Goal: Information Seeking & Learning: Learn about a topic

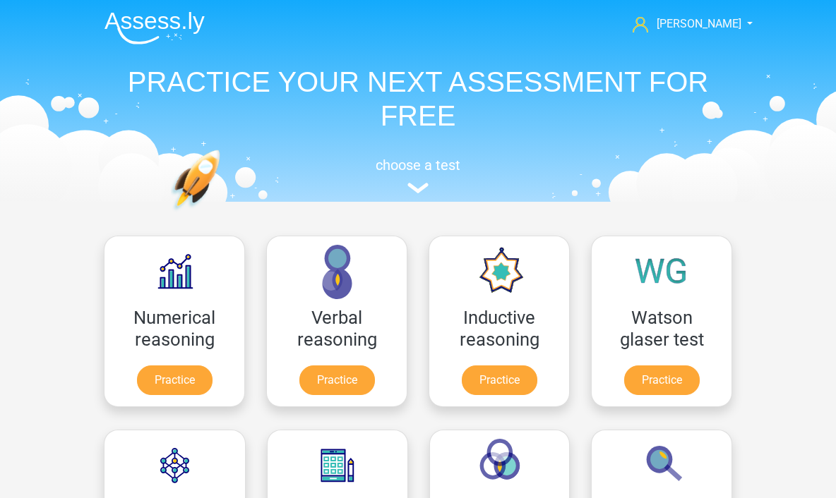
click at [742, 27] on link "[PERSON_NAME]" at bounding box center [685, 24] width 116 height 17
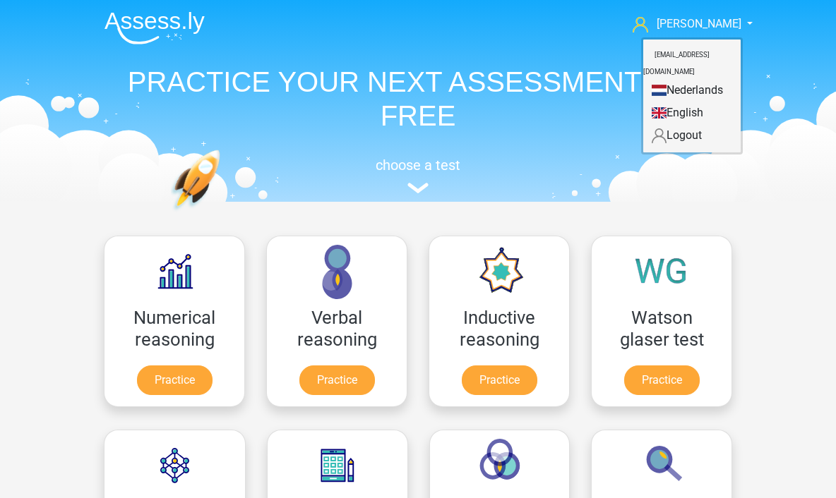
click at [789, 164] on header "Kewin Chow thanatchai.cup@gmail.com Nederlands English" at bounding box center [418, 101] width 836 height 202
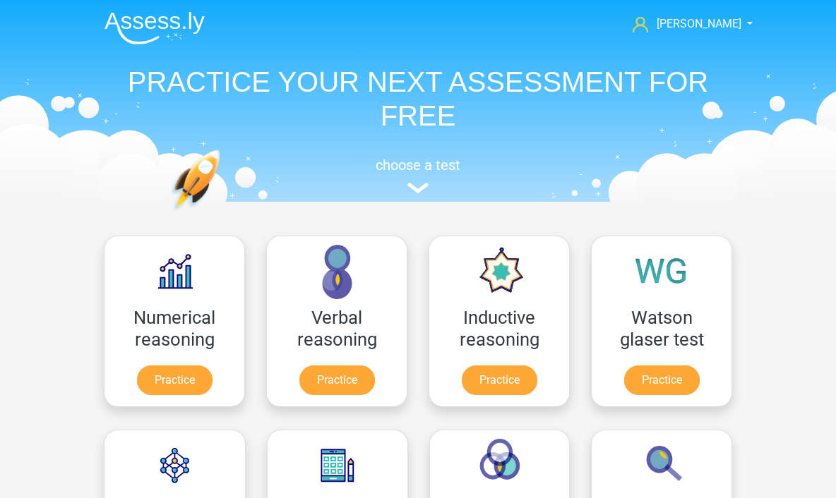
click at [413, 186] on img at bounding box center [417, 188] width 21 height 11
click at [724, 23] on span "[PERSON_NAME]" at bounding box center [699, 23] width 85 height 13
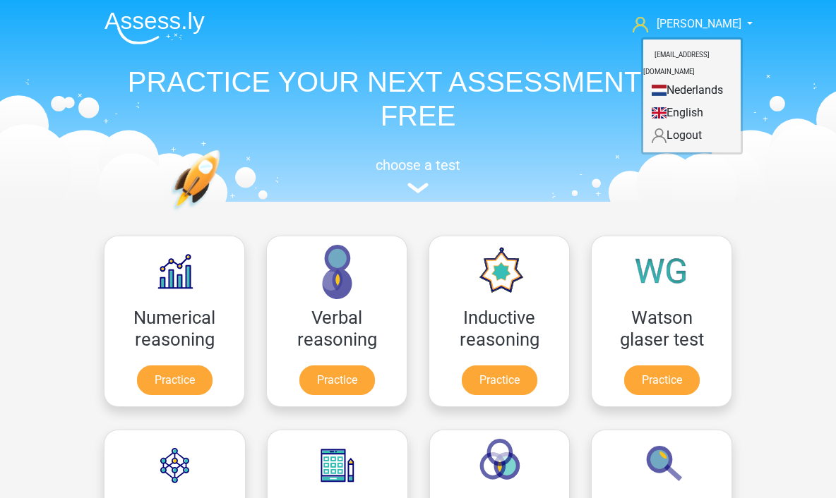
click at [741, 23] on link "[PERSON_NAME]" at bounding box center [685, 24] width 116 height 17
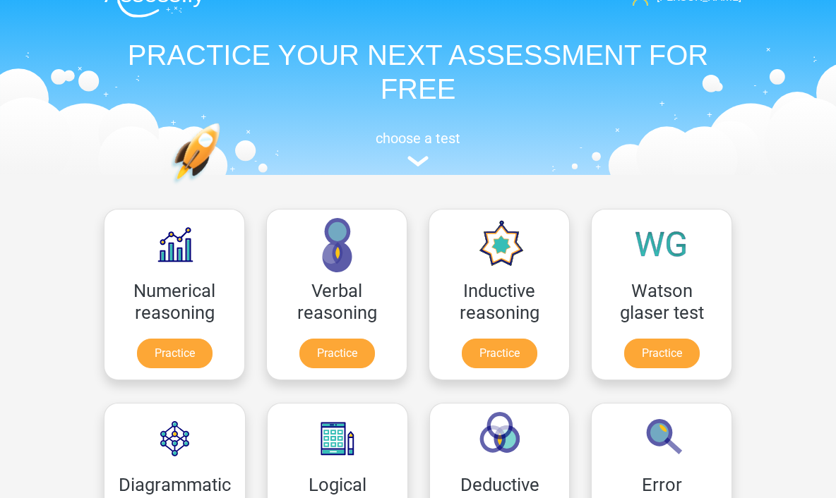
scroll to position [29, 0]
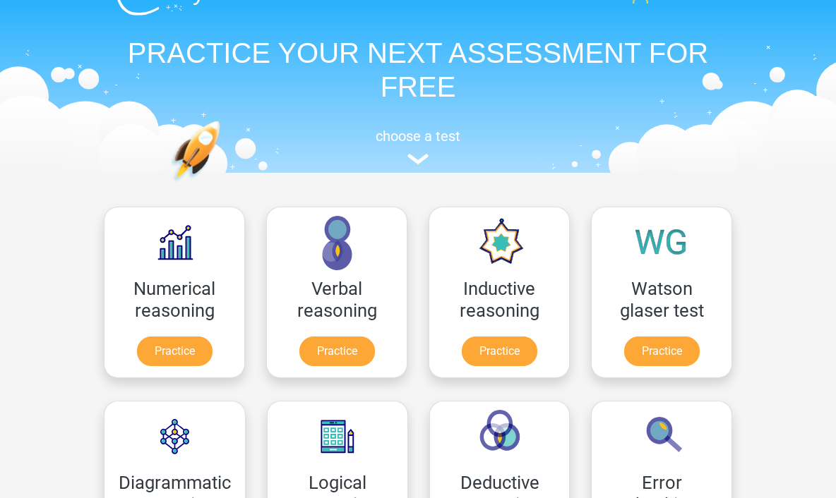
click at [167, 362] on link "Practice" at bounding box center [175, 352] width 76 height 30
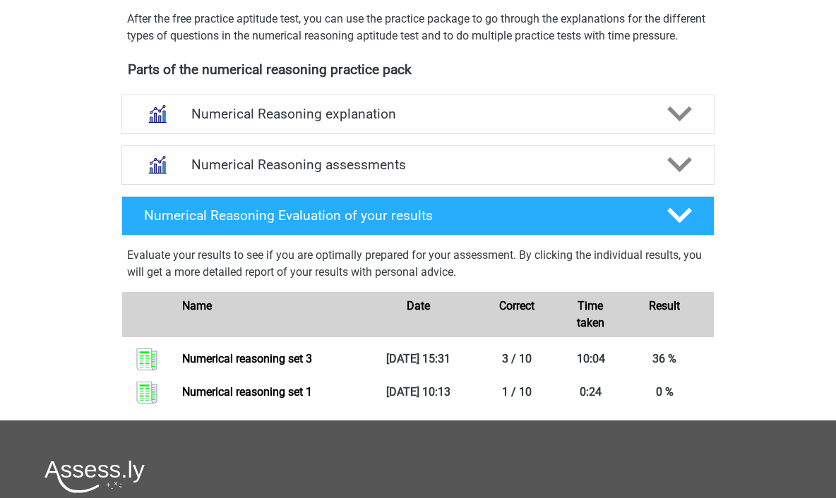
scroll to position [453, 0]
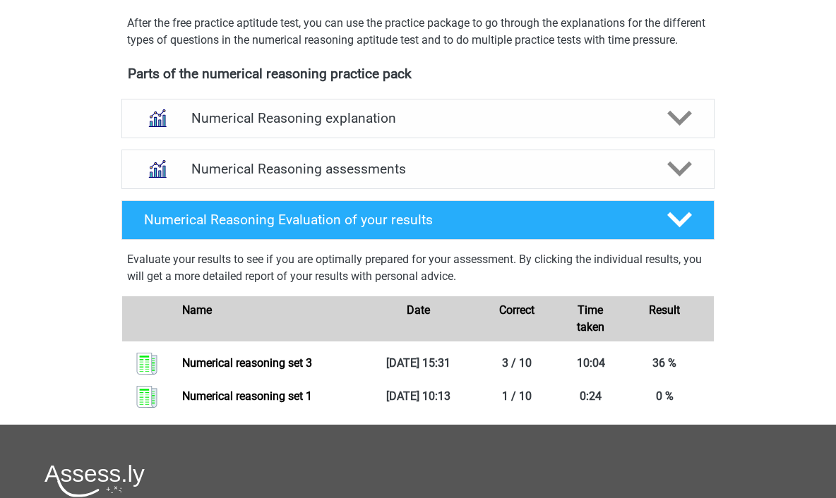
click at [597, 138] on div "Numerical Reasoning explanation" at bounding box center [417, 119] width 593 height 40
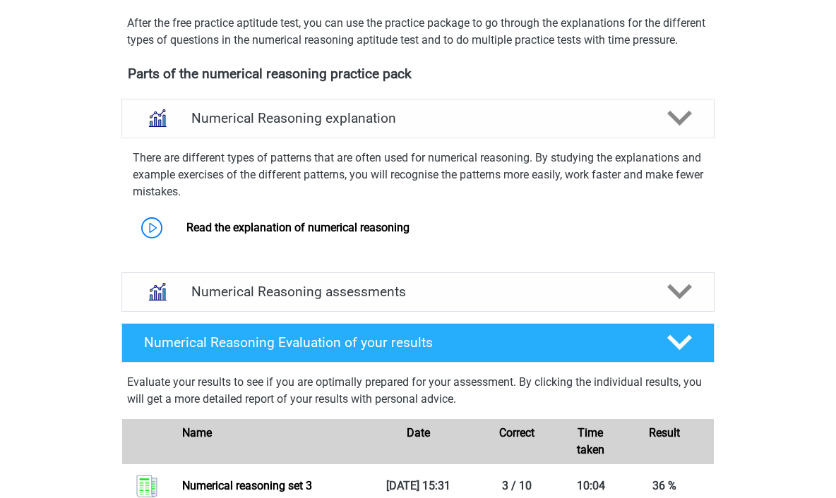
click at [641, 126] on h4 "Numerical Reasoning explanation" at bounding box center [417, 118] width 453 height 16
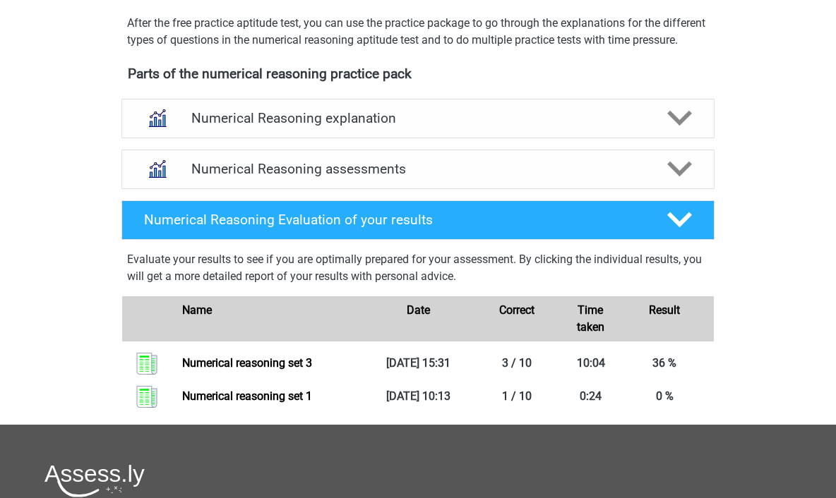
click at [584, 189] on div "Numerical Reasoning assessments" at bounding box center [417, 170] width 593 height 40
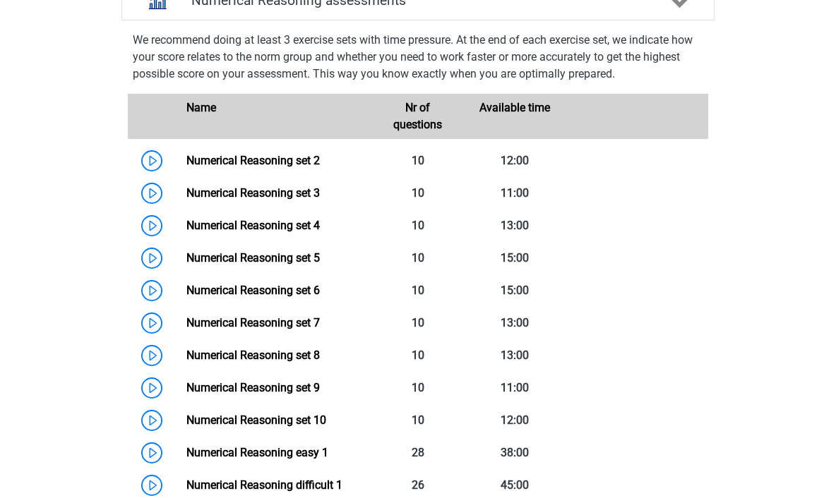
scroll to position [623, 0]
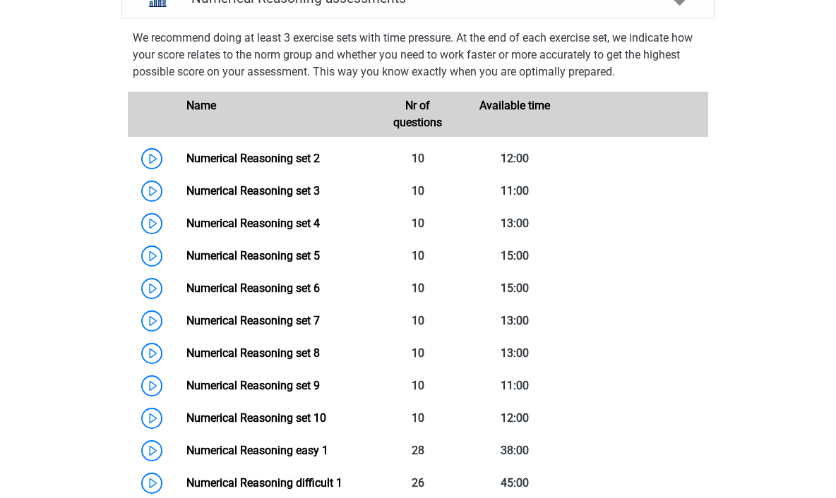
click at [225, 165] on link "Numerical Reasoning set 2" at bounding box center [252, 158] width 133 height 13
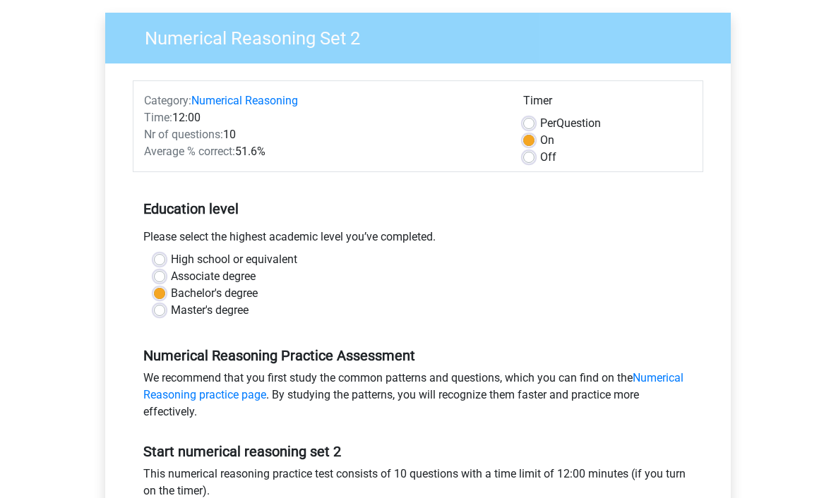
scroll to position [132, 0]
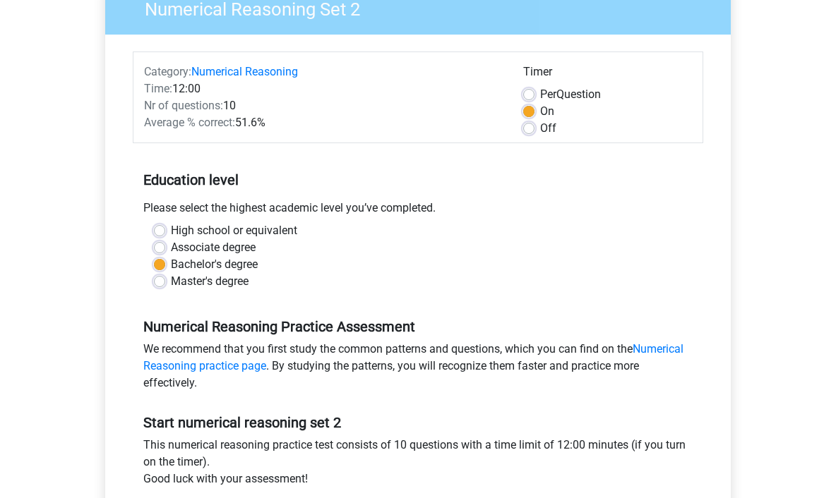
click at [164, 221] on div "Please select the highest academic level you’ve completed." at bounding box center [418, 211] width 570 height 23
click at [171, 235] on label "High school or equivalent" at bounding box center [234, 230] width 126 height 17
click at [164, 235] on input "High school or equivalent" at bounding box center [159, 229] width 11 height 14
radio input "true"
click at [171, 243] on label "Associate degree" at bounding box center [213, 247] width 85 height 17
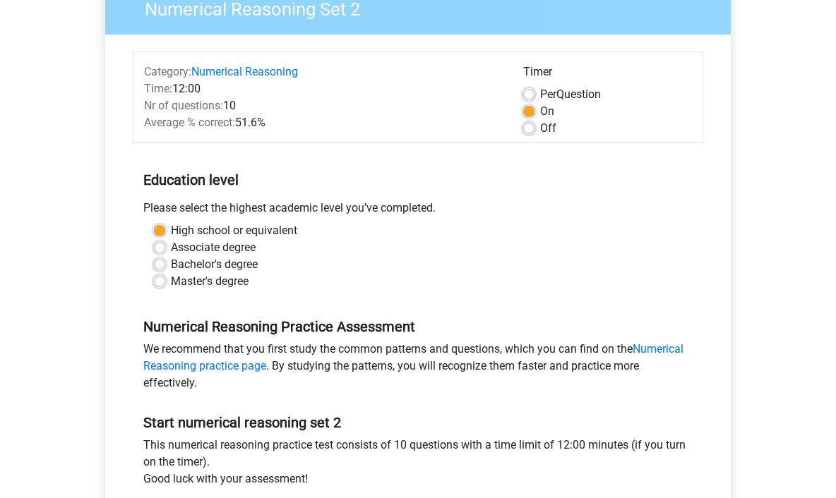
click at [163, 243] on input "Associate degree" at bounding box center [159, 246] width 11 height 14
radio input "true"
click at [171, 260] on label "Bachelor's degree" at bounding box center [214, 264] width 87 height 17
click at [162, 260] on input "Bachelor's degree" at bounding box center [159, 263] width 11 height 14
radio input "true"
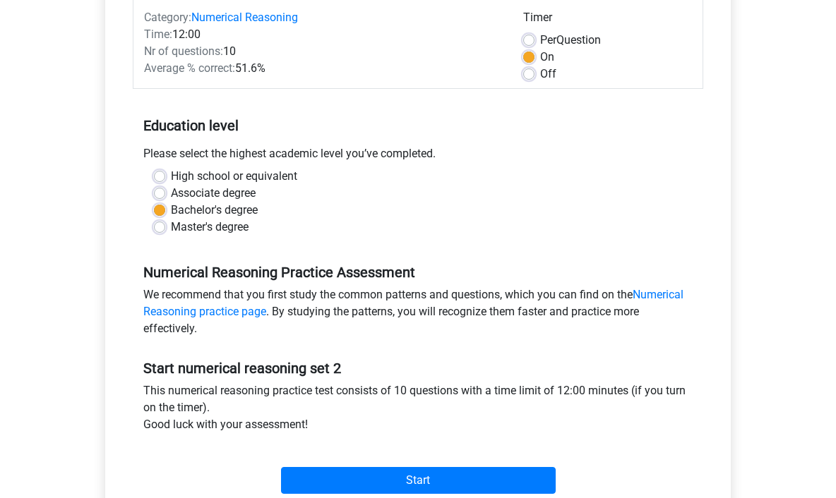
scroll to position [196, 0]
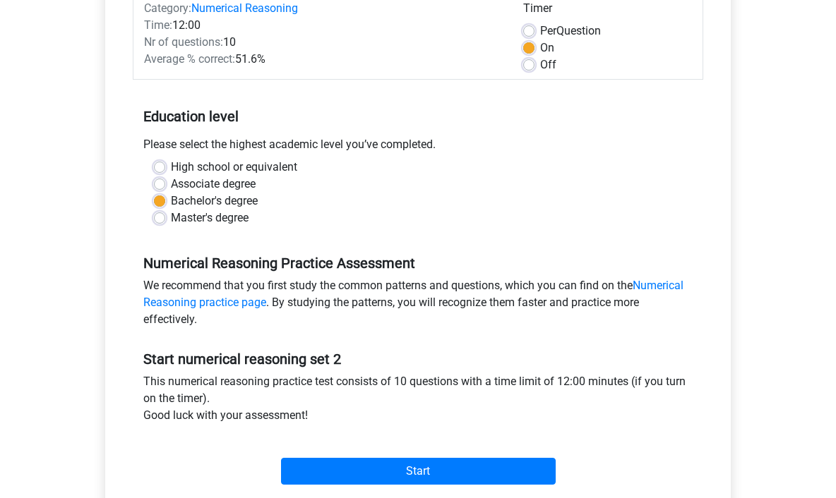
click at [468, 462] on input "Start" at bounding box center [418, 471] width 275 height 27
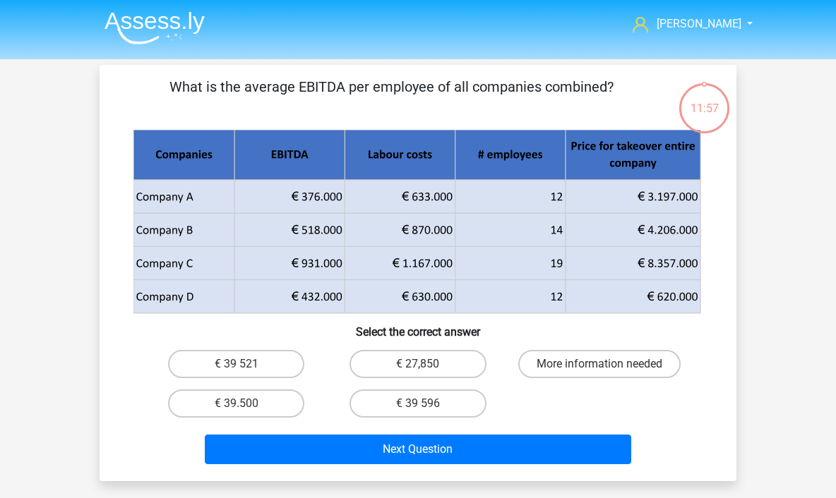
click at [141, 30] on img at bounding box center [154, 27] width 100 height 33
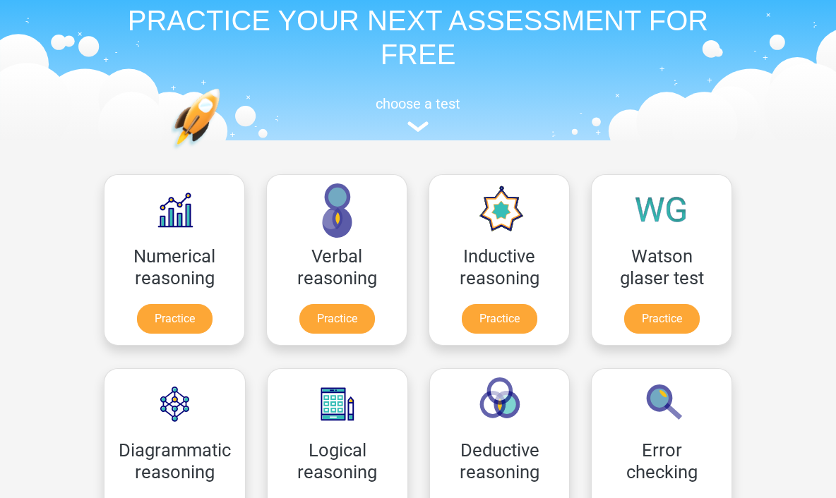
scroll to position [64, 0]
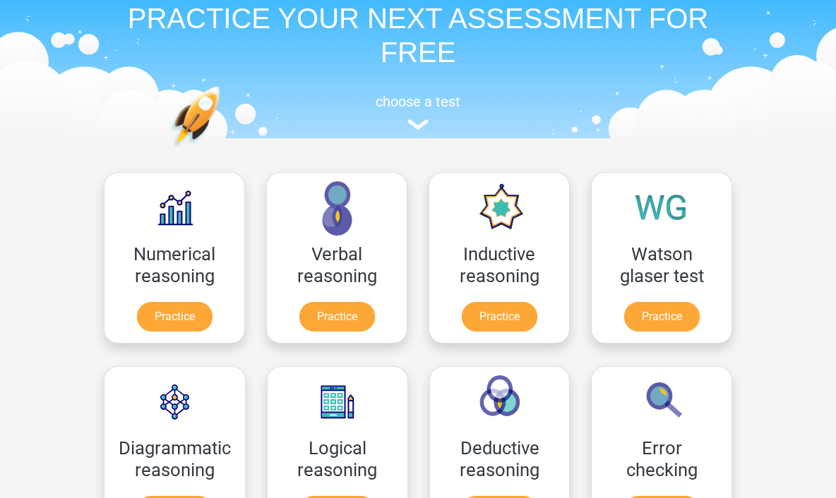
click at [501, 326] on link "Practice" at bounding box center [500, 317] width 76 height 30
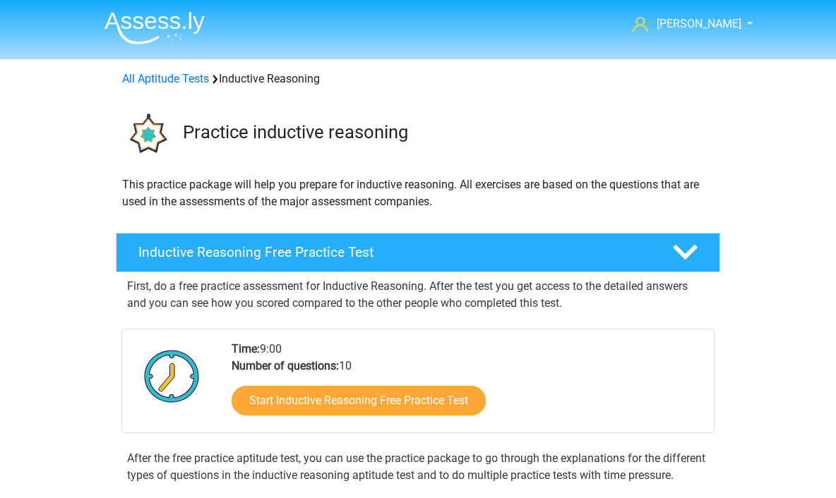
click at [441, 400] on link "Start Inductive Reasoning Free Practice Test" at bounding box center [359, 401] width 254 height 30
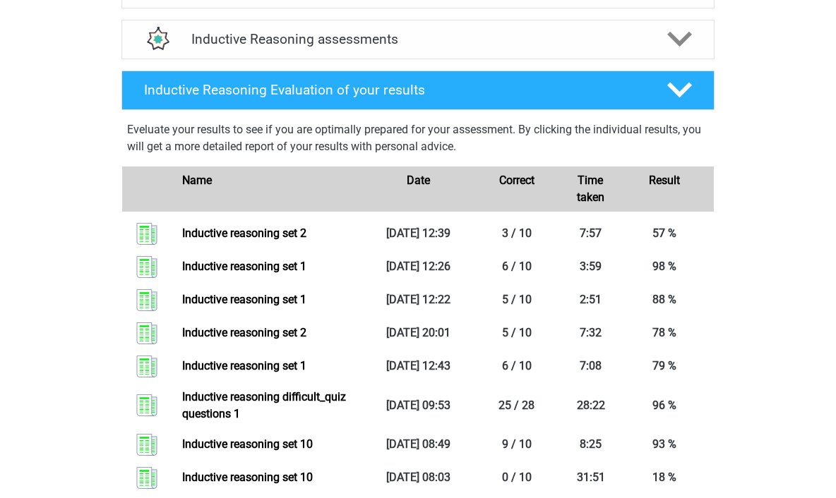
scroll to position [565, 0]
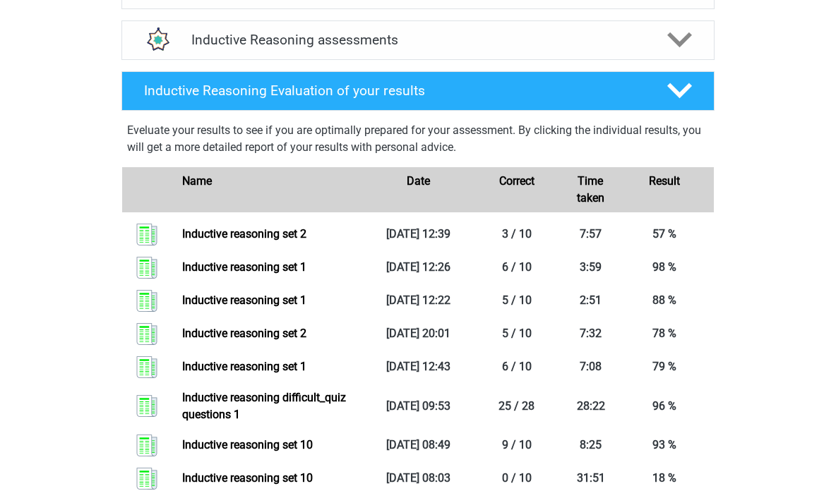
click at [286, 241] on link "Inductive reasoning set 2" at bounding box center [244, 233] width 124 height 13
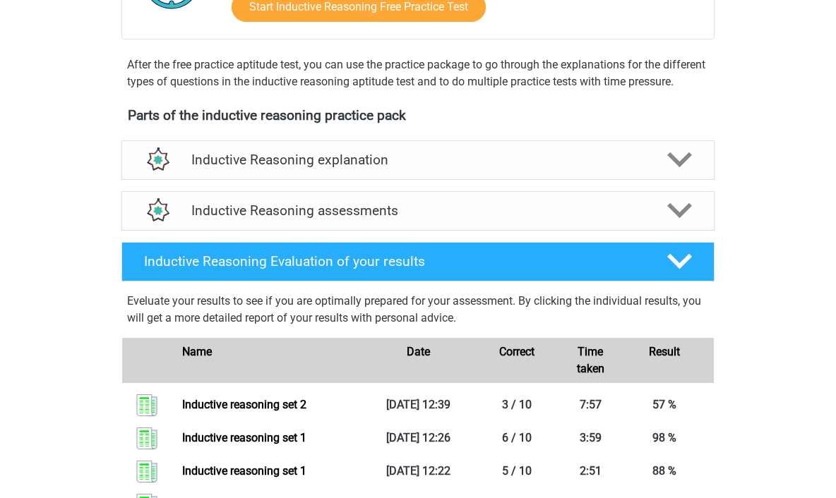
scroll to position [409, 0]
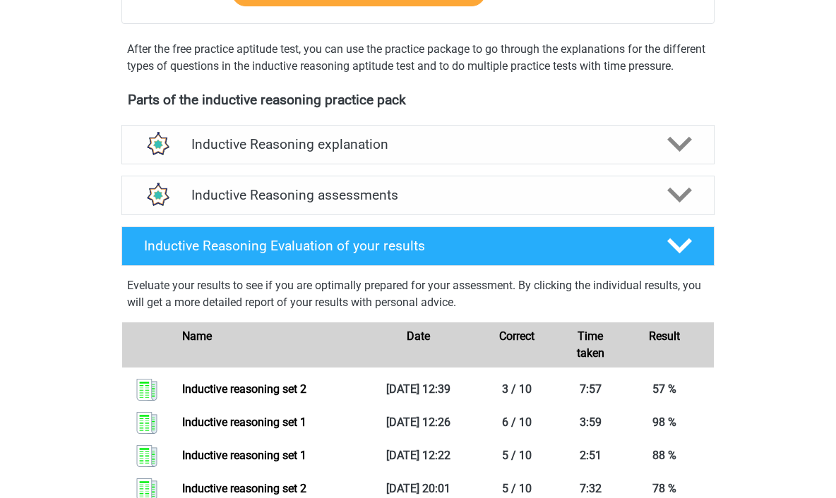
click at [628, 152] on h4 "Inductive Reasoning explanation" at bounding box center [417, 144] width 453 height 16
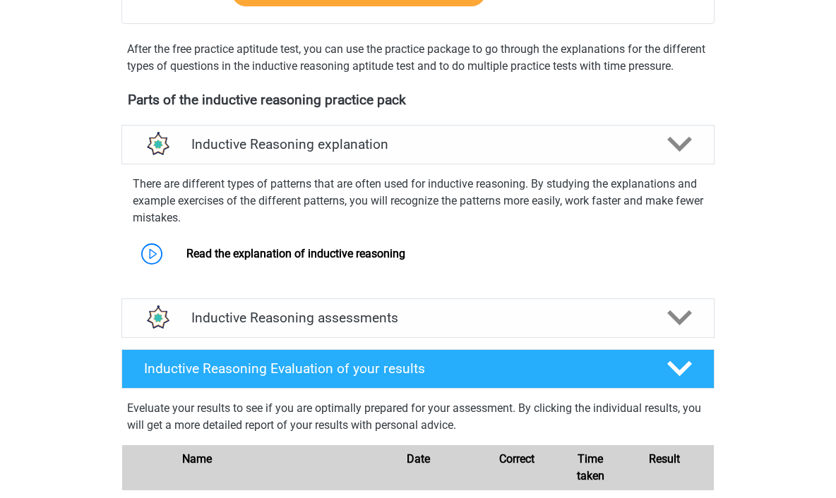
click at [628, 152] on h4 "Inductive Reasoning explanation" at bounding box center [417, 144] width 453 height 16
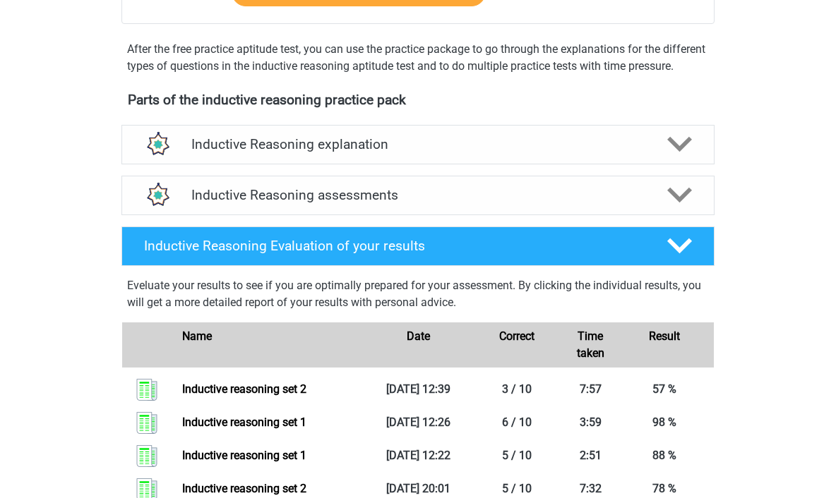
click at [578, 203] on h4 "Inductive Reasoning assessments" at bounding box center [417, 195] width 453 height 16
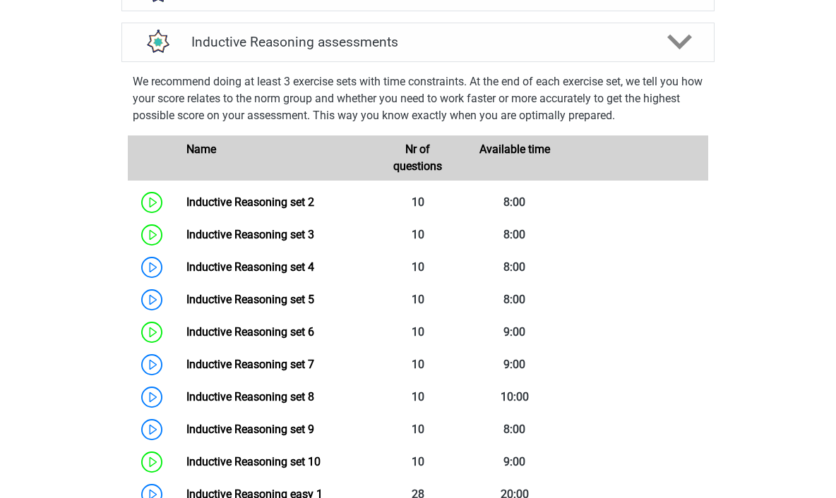
scroll to position [520, 0]
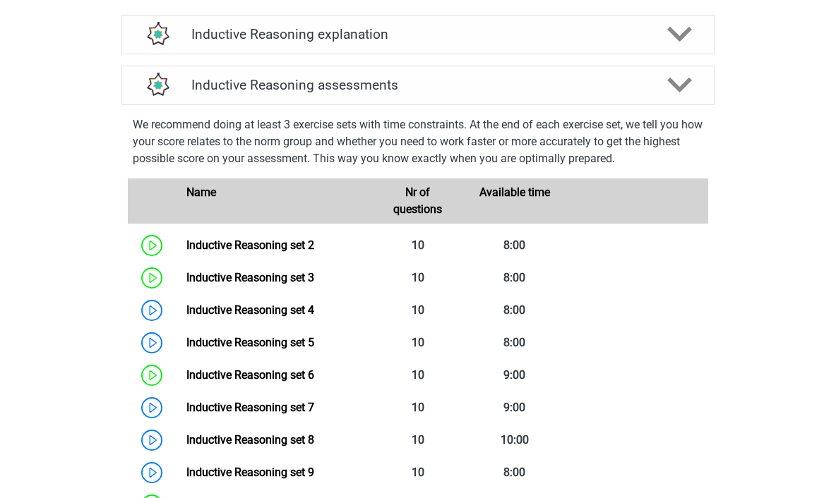
click at [312, 252] on link "Inductive Reasoning set 2" at bounding box center [250, 245] width 128 height 13
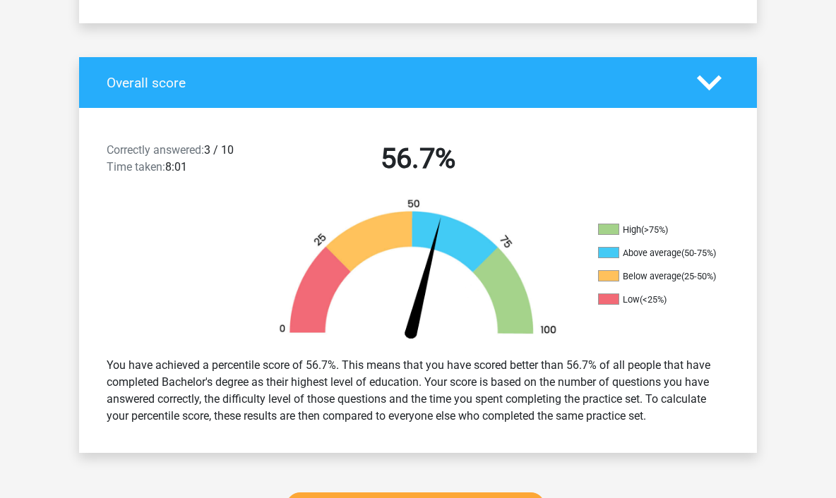
click at [465, 304] on img at bounding box center [418, 272] width 318 height 148
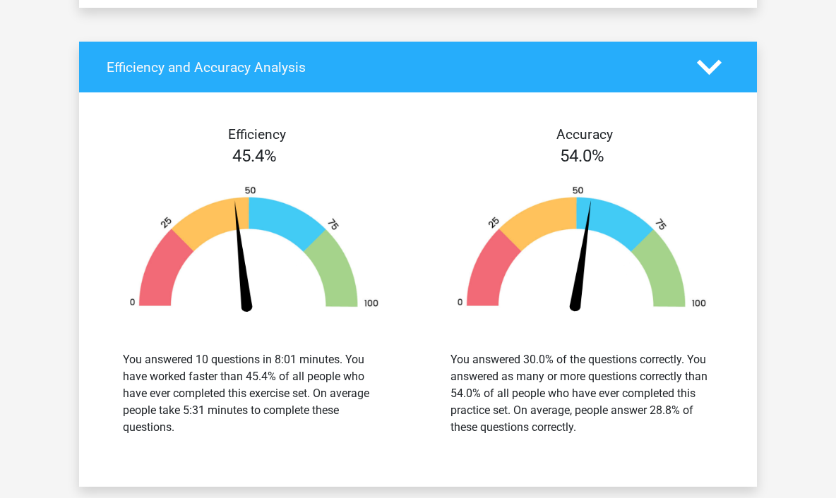
scroll to position [1336, 0]
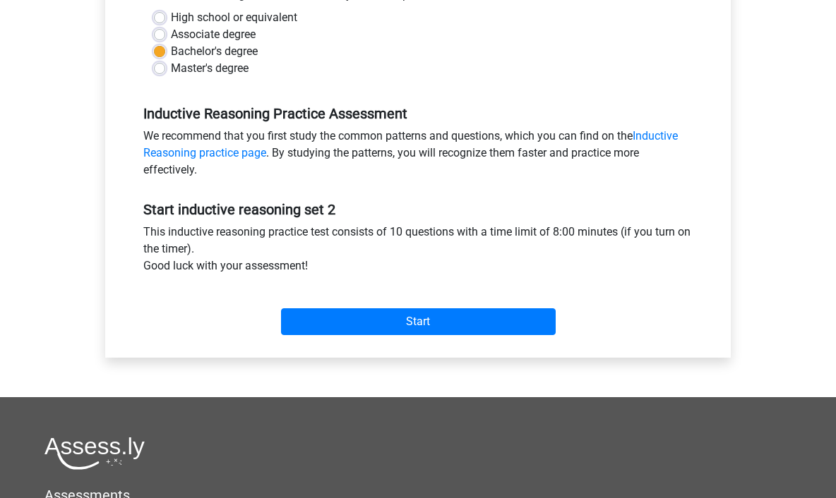
scroll to position [356, 0]
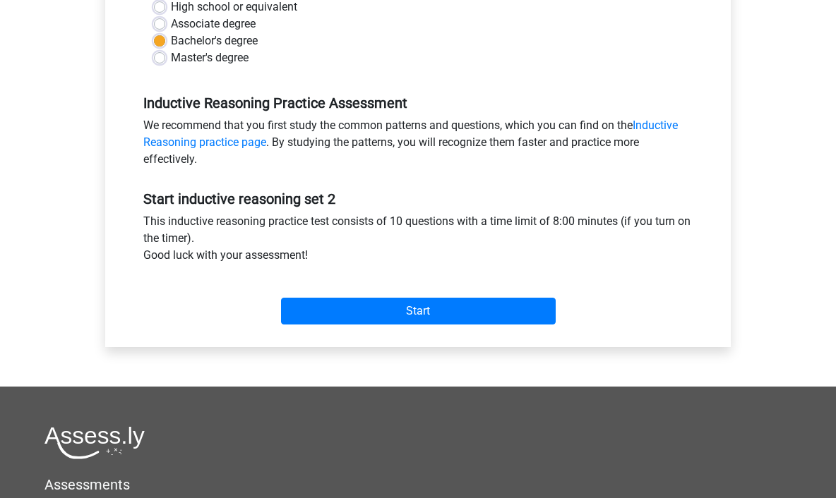
click at [435, 319] on input "Start" at bounding box center [418, 311] width 275 height 27
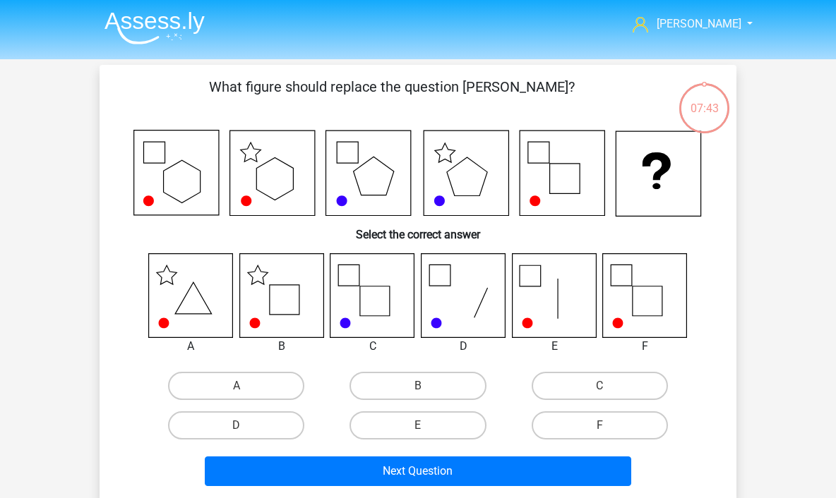
click at [301, 308] on icon at bounding box center [281, 295] width 84 height 84
click at [407, 375] on label "B" at bounding box center [417, 386] width 136 height 28
click at [418, 386] on input "B" at bounding box center [422, 390] width 9 height 9
radio input "true"
click at [471, 464] on button "Next Question" at bounding box center [418, 472] width 427 height 30
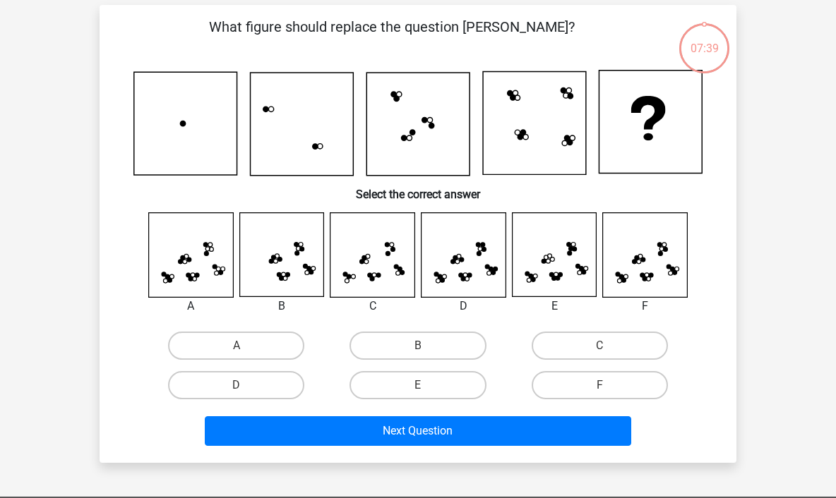
scroll to position [65, 0]
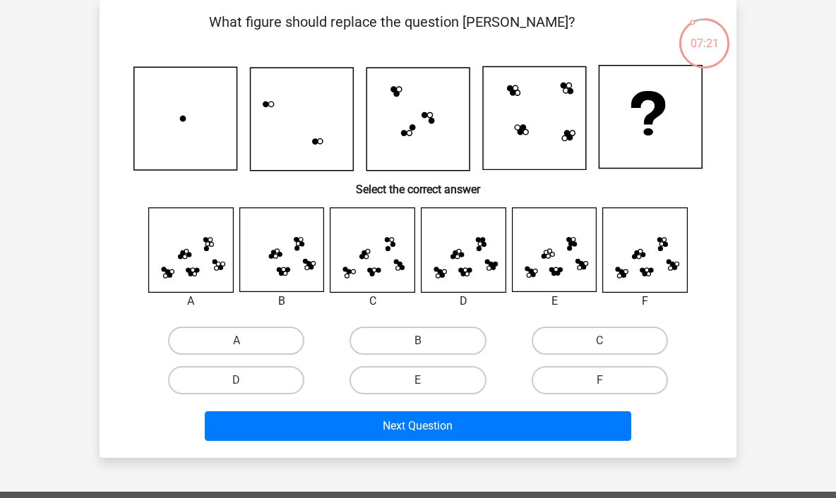
click at [590, 383] on label "F" at bounding box center [600, 380] width 136 height 28
click at [599, 383] on input "F" at bounding box center [603, 385] width 9 height 9
radio input "true"
click at [558, 433] on button "Next Question" at bounding box center [418, 427] width 427 height 30
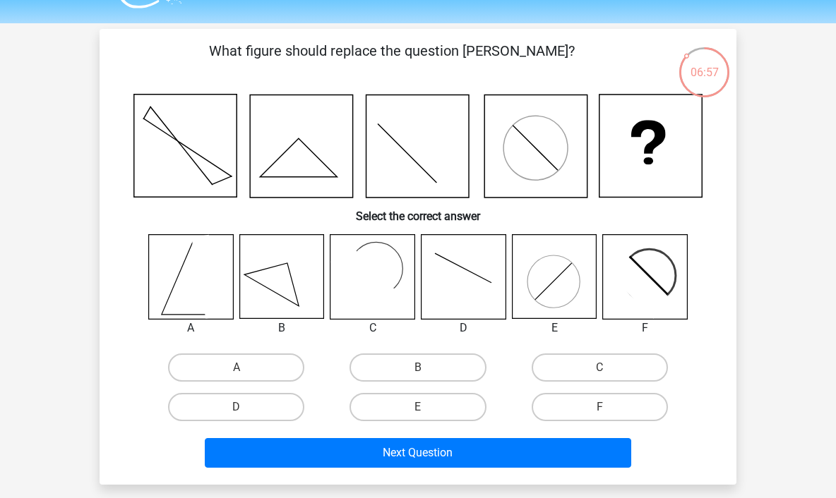
scroll to position [37, 0]
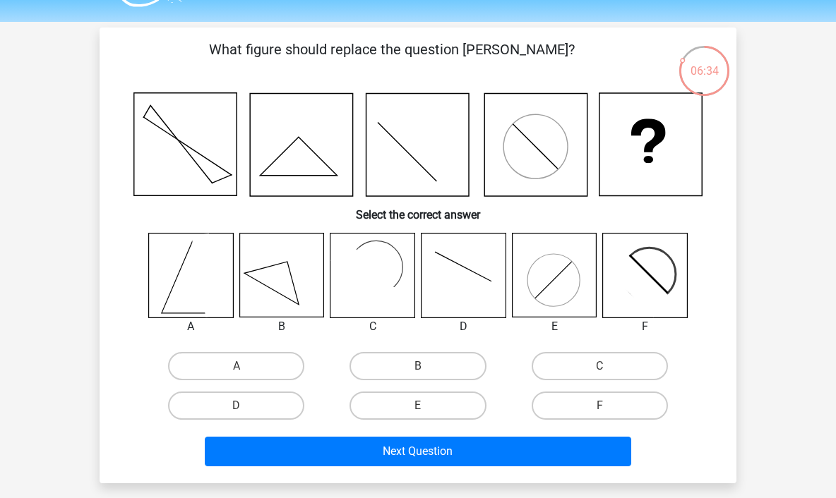
click at [486, 455] on button "Next Question" at bounding box center [418, 452] width 427 height 30
click at [373, 438] on button "Next Question" at bounding box center [418, 452] width 427 height 30
click at [573, 371] on label "C" at bounding box center [600, 366] width 136 height 28
click at [599, 371] on input "C" at bounding box center [603, 370] width 9 height 9
radio input "true"
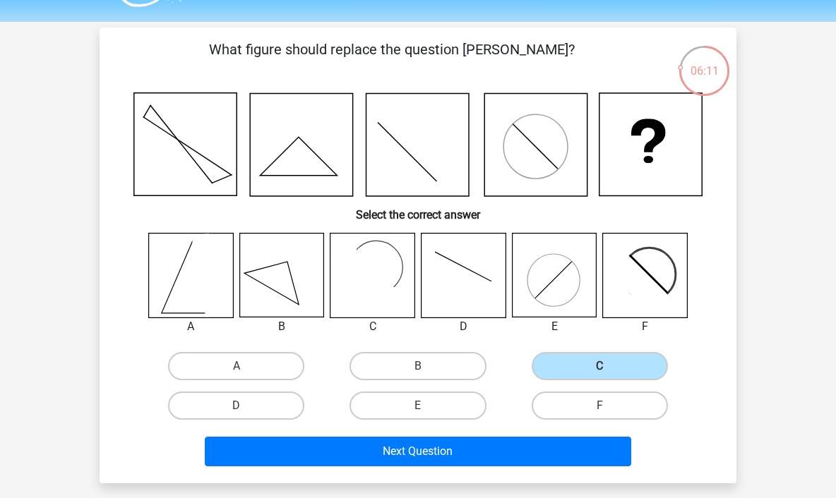
click at [502, 450] on button "Next Question" at bounding box center [418, 452] width 427 height 30
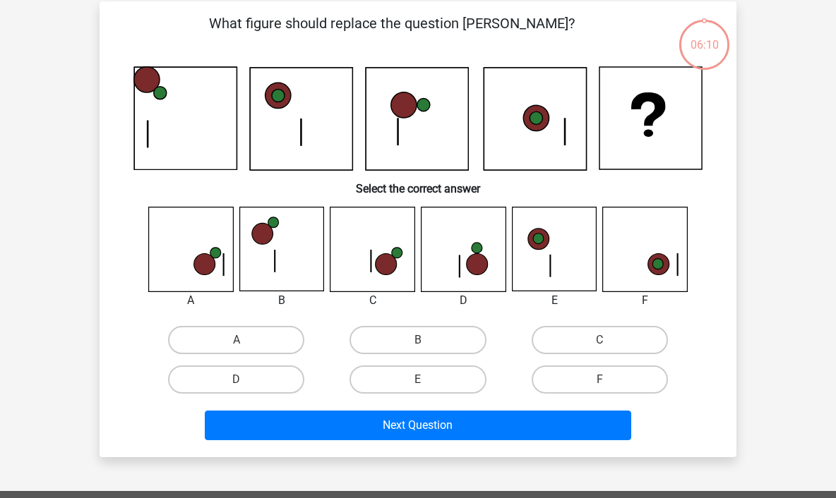
scroll to position [65, 0]
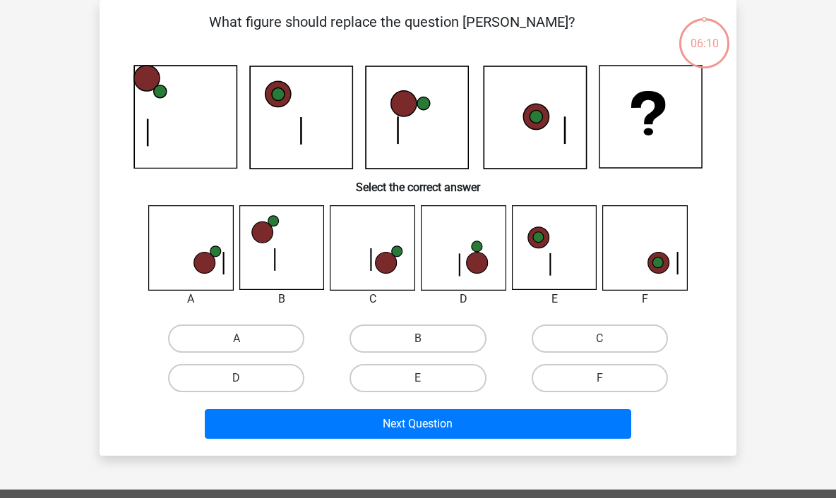
click at [466, 422] on button "Next Question" at bounding box center [418, 424] width 427 height 30
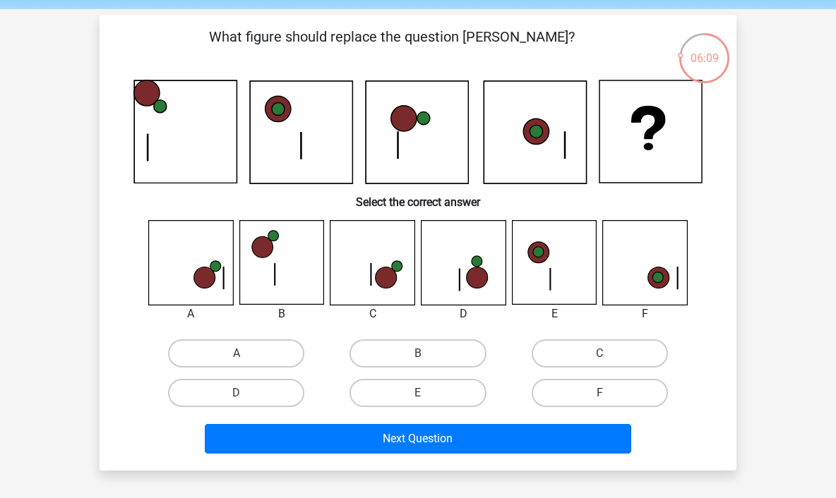
scroll to position [49, 0]
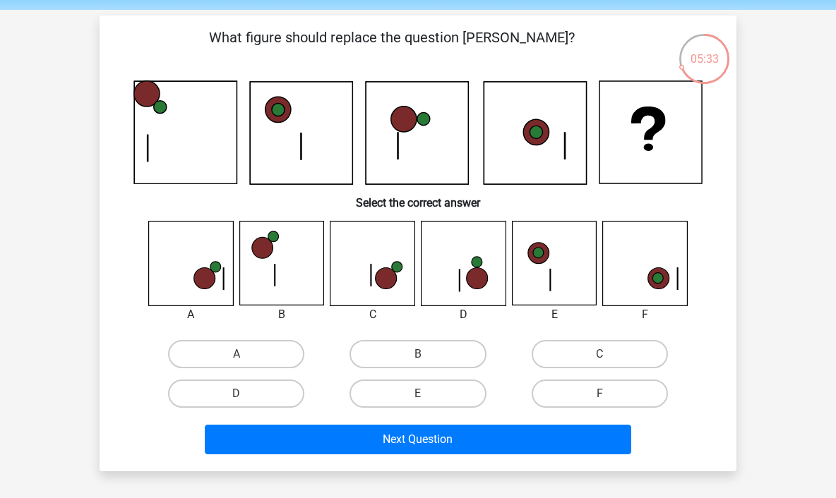
click at [587, 357] on label "C" at bounding box center [600, 354] width 136 height 28
click at [599, 357] on input "C" at bounding box center [603, 358] width 9 height 9
radio input "true"
click at [468, 445] on button "Next Question" at bounding box center [418, 440] width 427 height 30
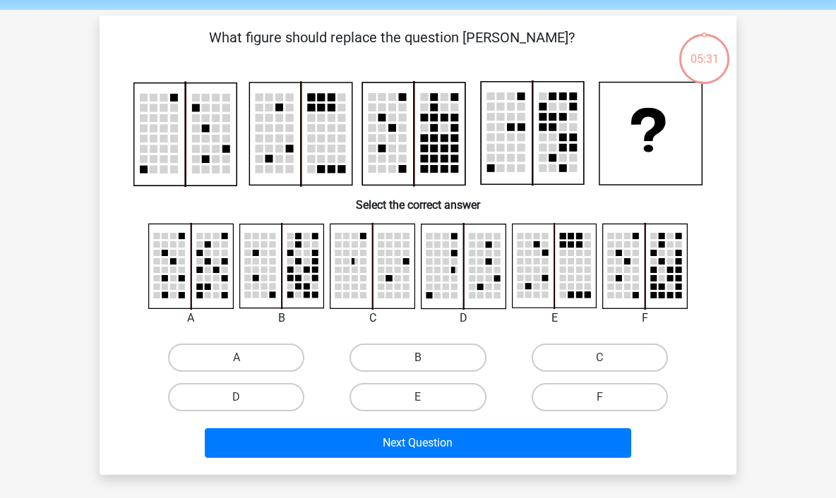
scroll to position [65, 0]
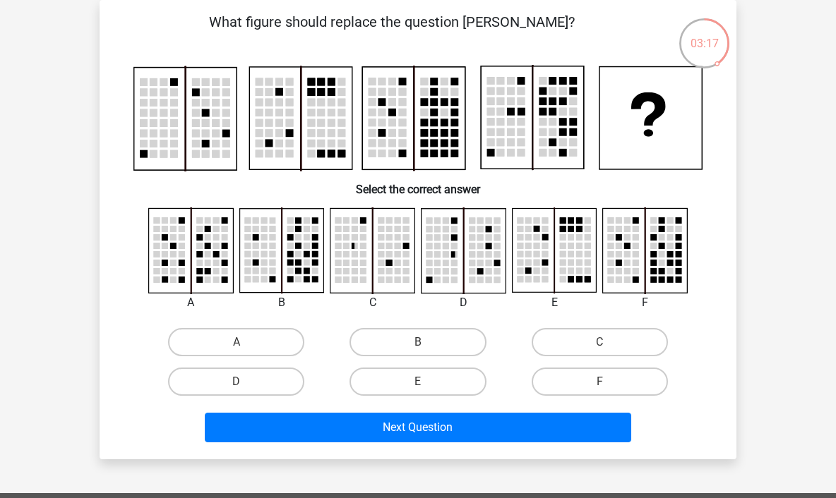
click at [566, 376] on label "F" at bounding box center [600, 382] width 136 height 28
click at [599, 382] on input "F" at bounding box center [603, 386] width 9 height 9
radio input "true"
click at [542, 433] on button "Next Question" at bounding box center [418, 428] width 427 height 30
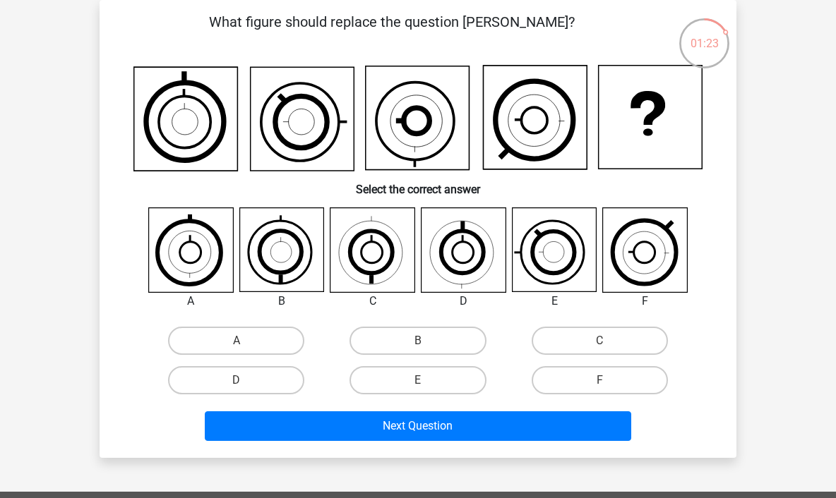
click at [580, 341] on label "C" at bounding box center [600, 341] width 136 height 28
click at [599, 341] on input "C" at bounding box center [603, 345] width 9 height 9
radio input "true"
click at [526, 441] on button "Next Question" at bounding box center [418, 427] width 427 height 30
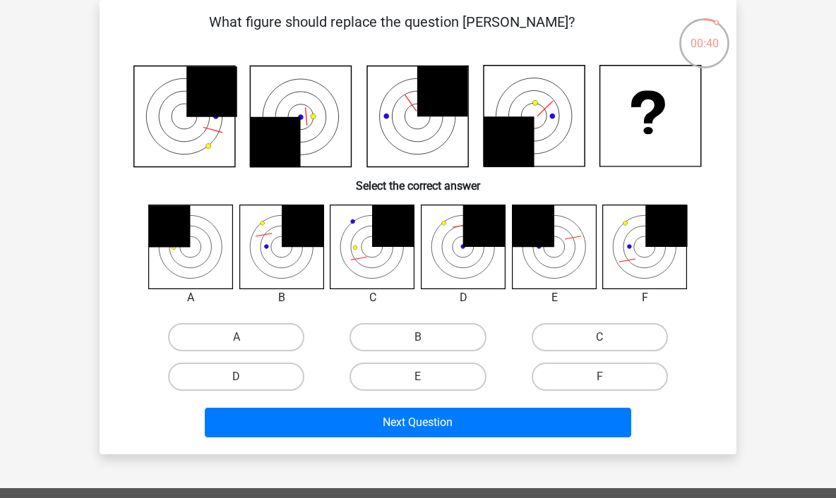
click at [436, 340] on label "B" at bounding box center [417, 337] width 136 height 28
click at [427, 340] on input "B" at bounding box center [422, 341] width 9 height 9
radio input "true"
click at [467, 423] on button "Next Question" at bounding box center [418, 423] width 427 height 30
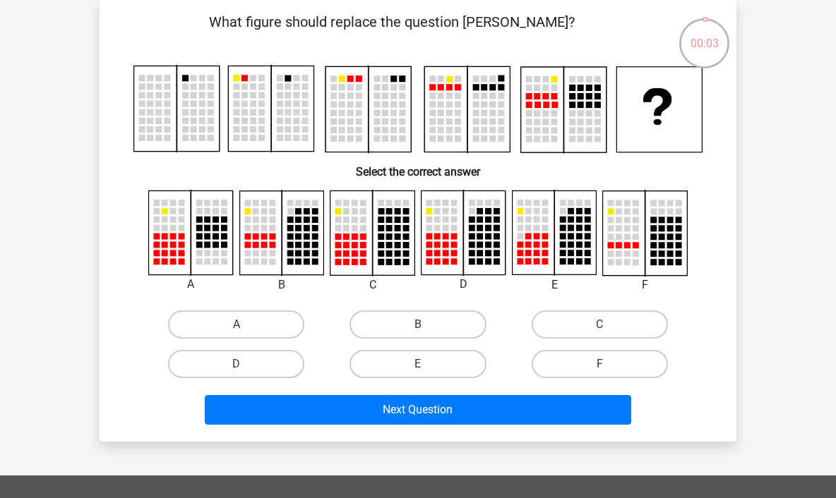
click at [296, 366] on label "D" at bounding box center [236, 364] width 136 height 28
click at [246, 366] on input "D" at bounding box center [241, 368] width 9 height 9
radio input "true"
click at [342, 409] on button "Next Question" at bounding box center [418, 410] width 427 height 30
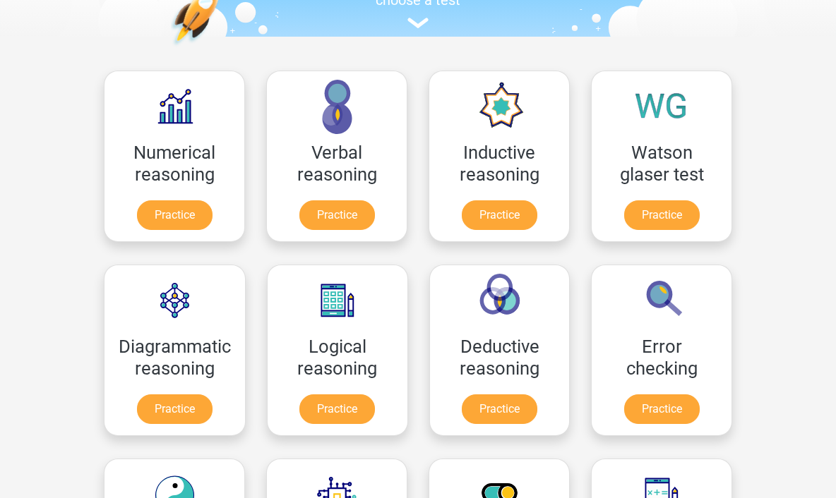
scroll to position [167, 0]
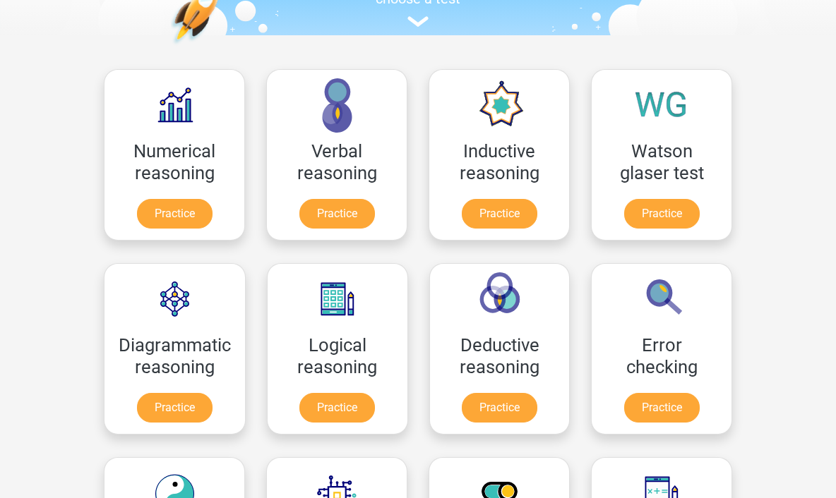
click at [505, 219] on link "Practice" at bounding box center [500, 214] width 76 height 30
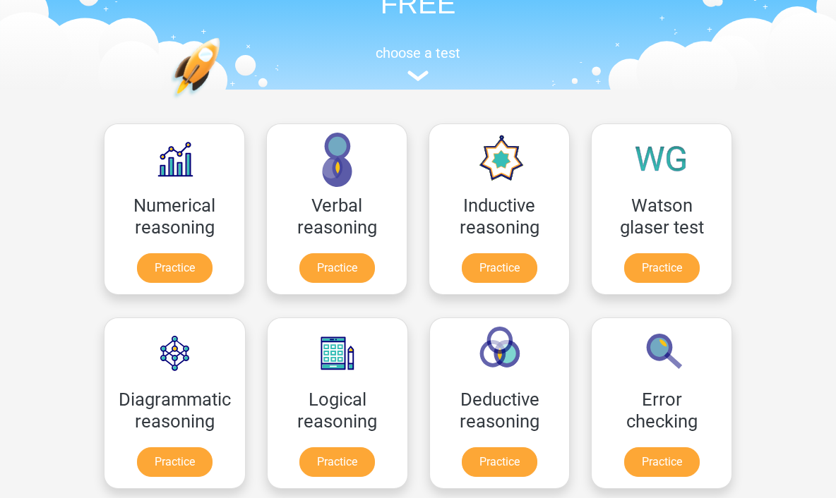
scroll to position [0, 0]
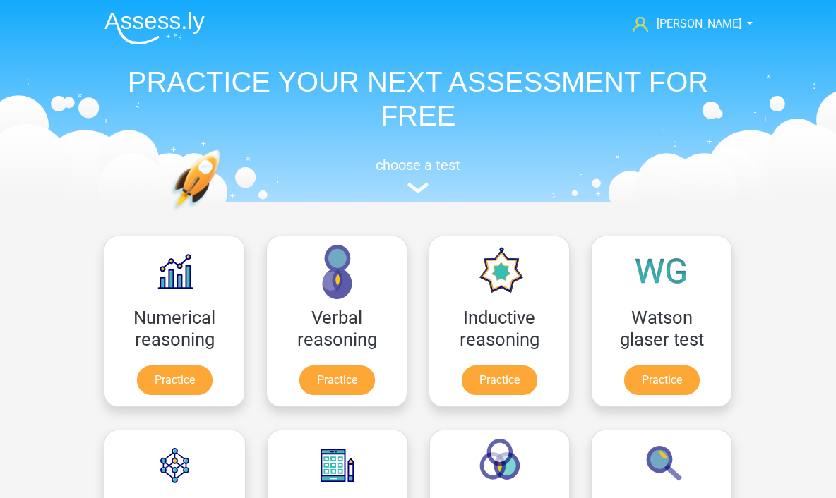
click at [354, 377] on link "Practice" at bounding box center [337, 381] width 76 height 30
click at [510, 374] on link "Practice" at bounding box center [500, 381] width 76 height 30
click at [409, 186] on img at bounding box center [417, 188] width 21 height 11
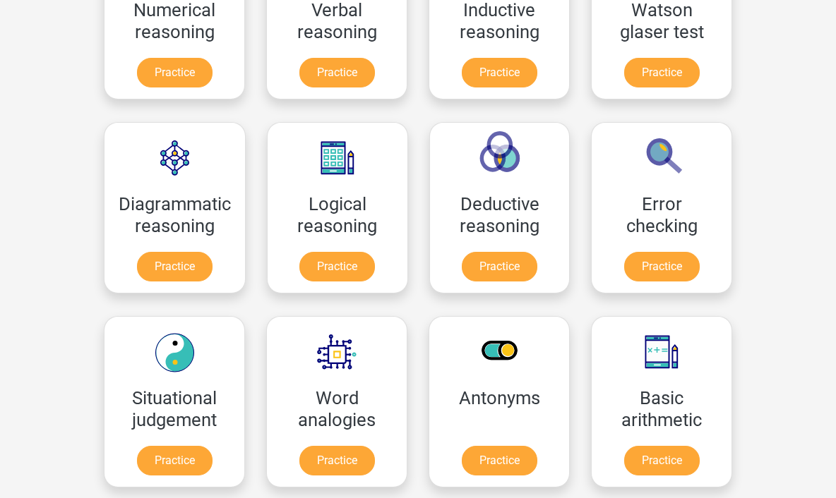
scroll to position [273, 0]
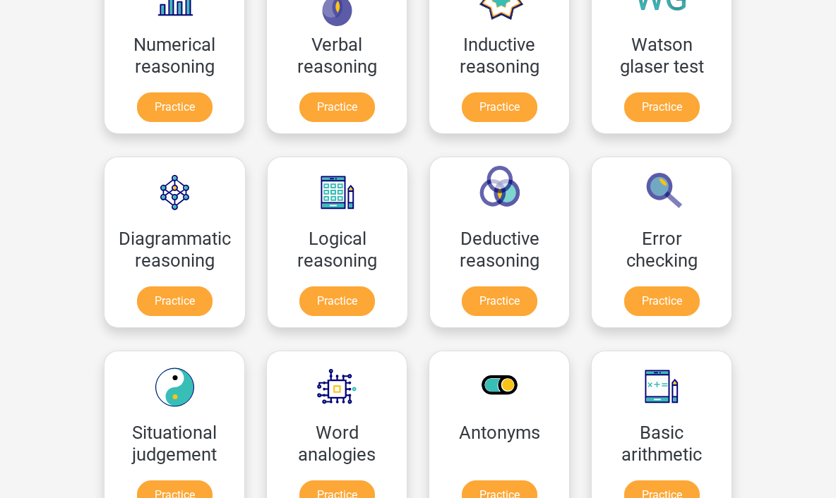
click at [508, 298] on link "Practice" at bounding box center [500, 302] width 76 height 30
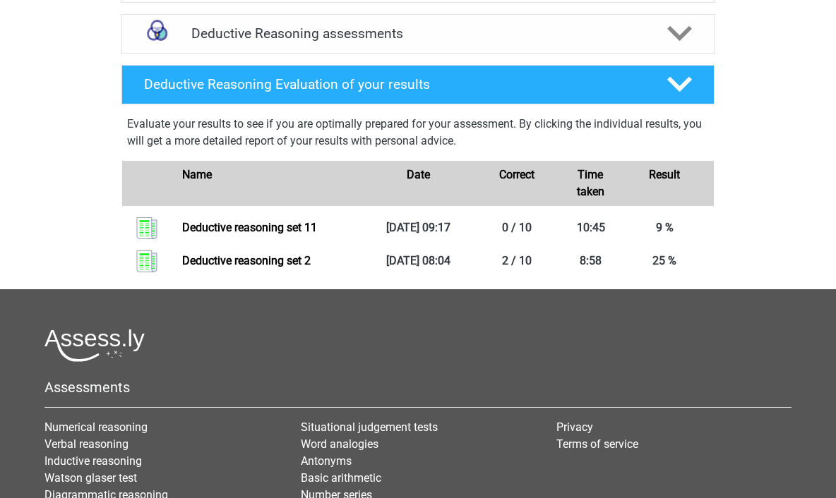
scroll to position [660, 0]
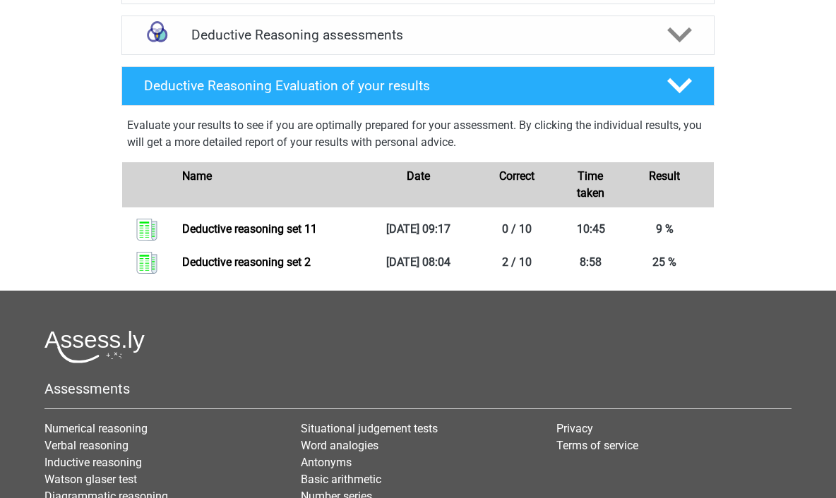
click at [285, 269] on link "Deductive reasoning set 2" at bounding box center [246, 262] width 128 height 13
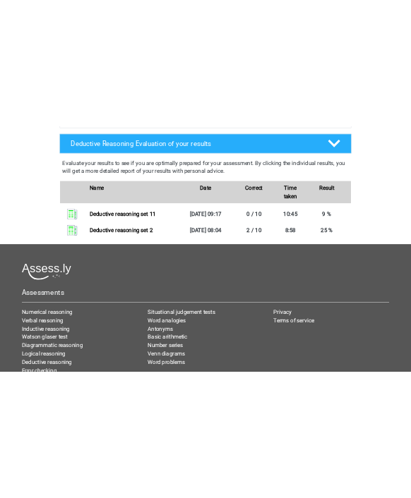
scroll to position [827, 0]
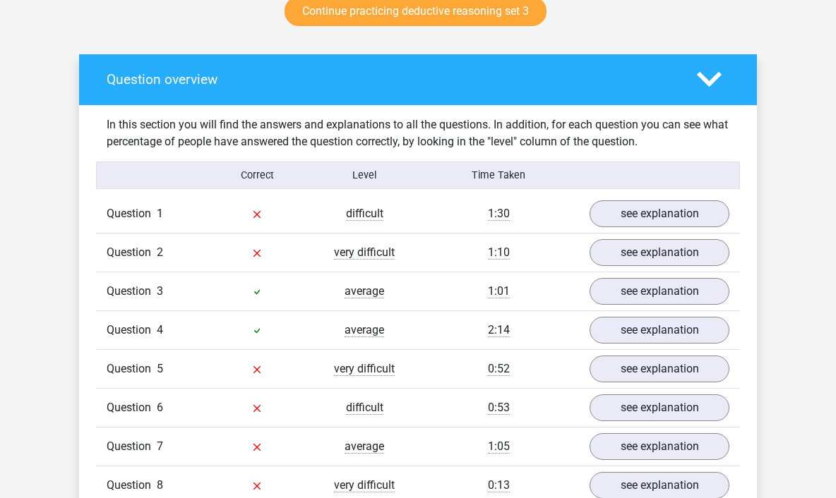
scroll to position [750, 0]
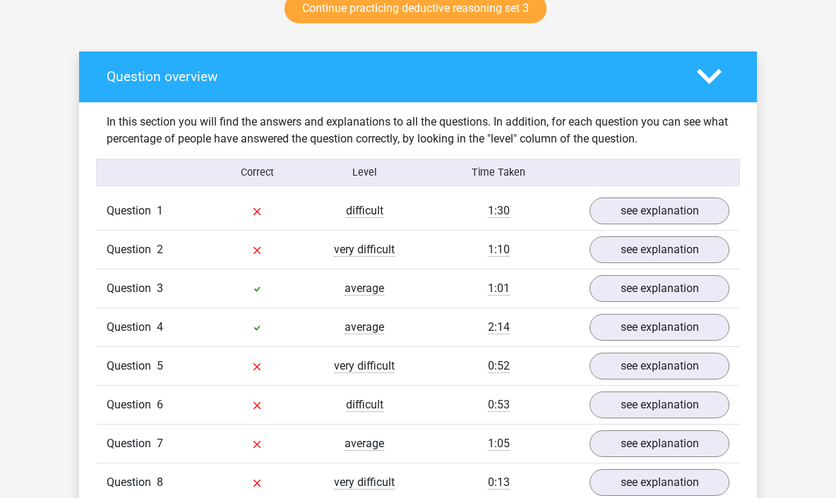
click at [669, 201] on link "see explanation" at bounding box center [660, 211] width 140 height 27
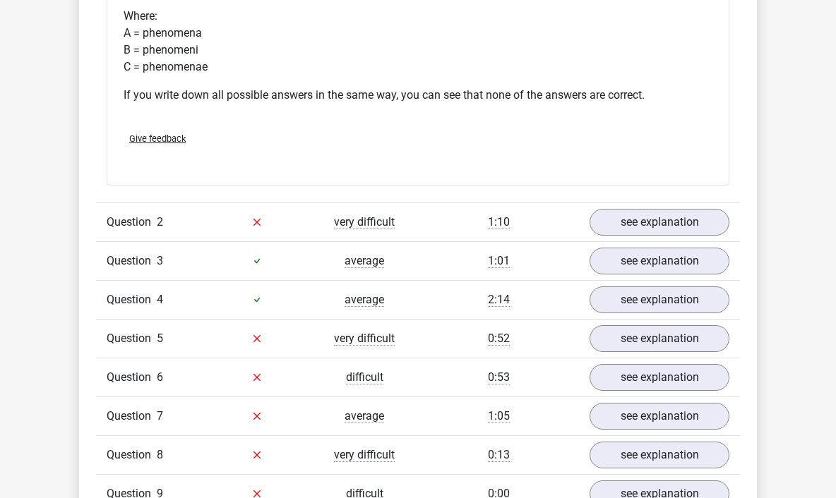
scroll to position [1329, 0]
click at [652, 232] on link "see explanation" at bounding box center [660, 221] width 140 height 27
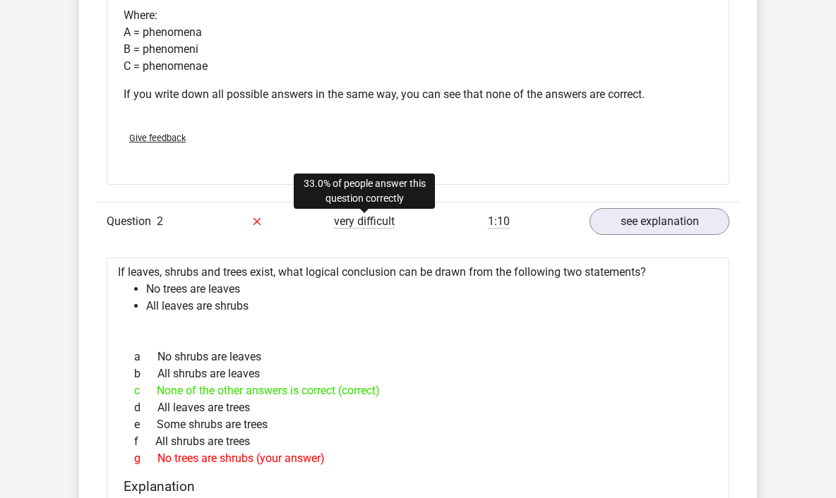
click at [370, 227] on span "very difficult" at bounding box center [364, 222] width 61 height 14
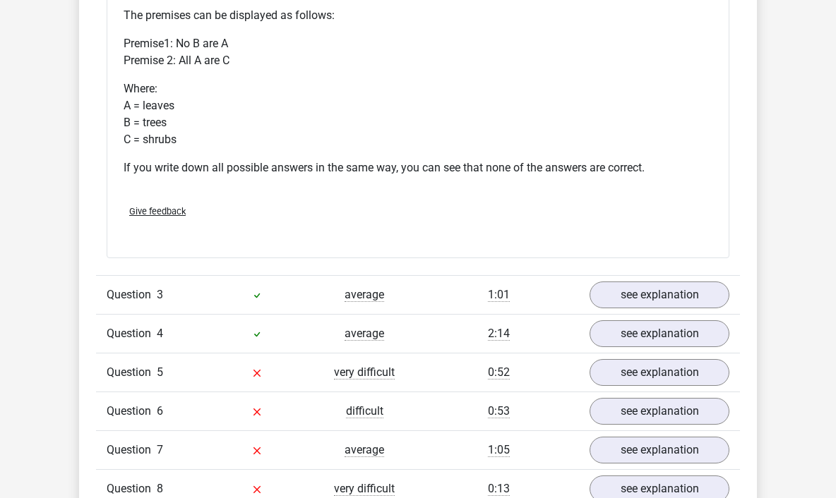
scroll to position [1846, 0]
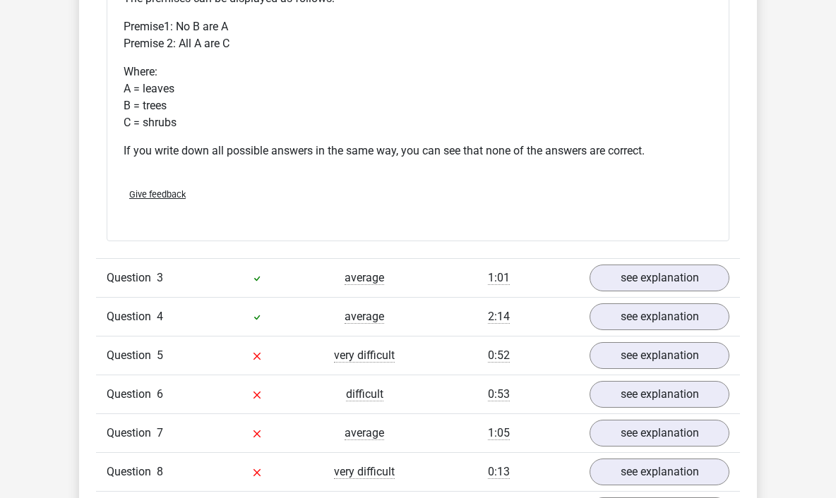
click at [359, 322] on span "average" at bounding box center [365, 317] width 40 height 14
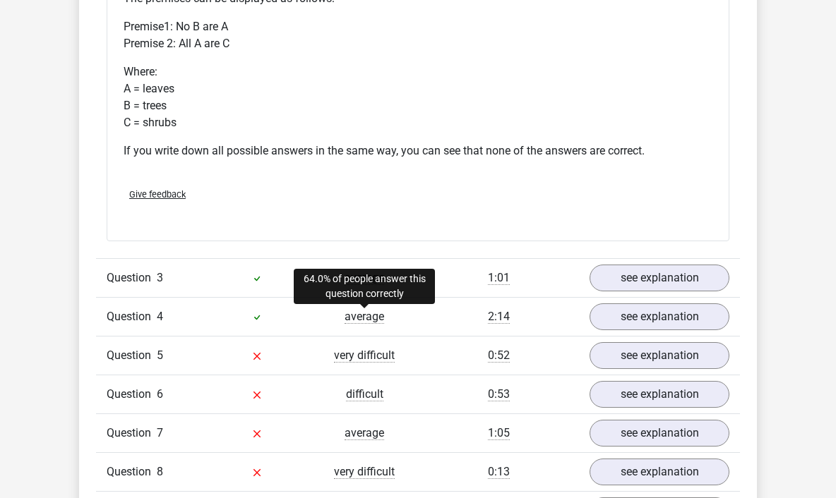
click at [651, 325] on link "see explanation" at bounding box center [660, 317] width 140 height 27
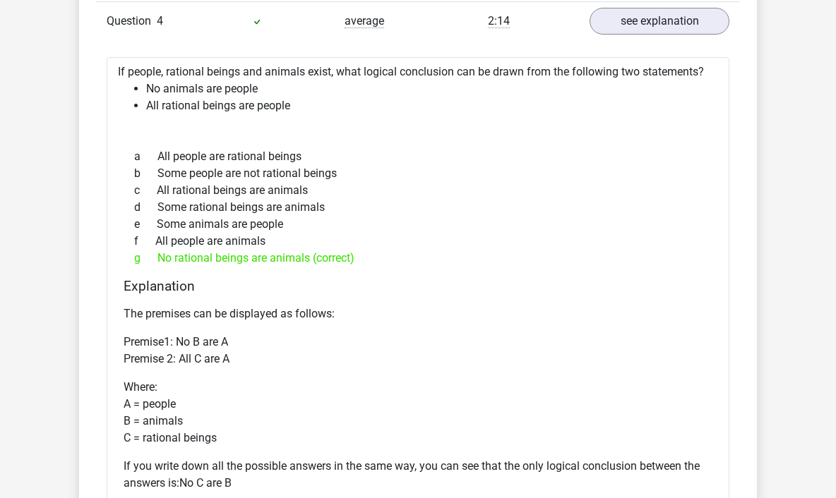
scroll to position [2259, 0]
